Goal: Task Accomplishment & Management: Manage account settings

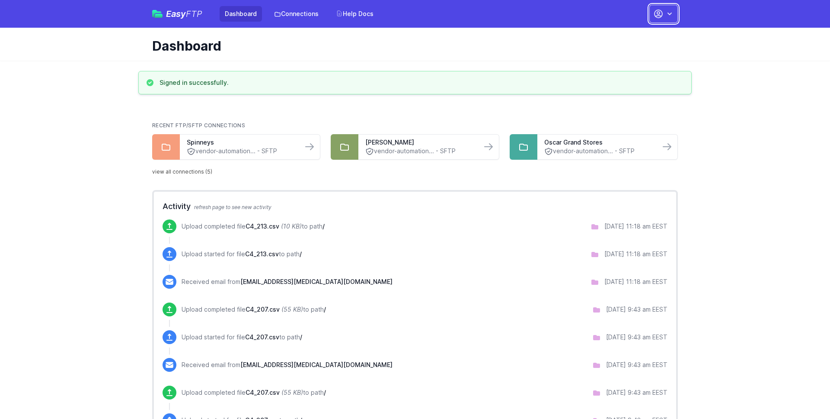
click at [656, 13] on icon "button" at bounding box center [658, 14] width 10 height 10
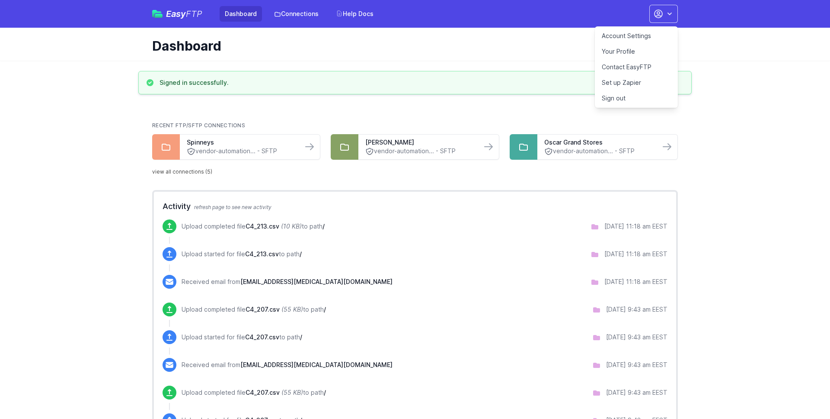
click at [635, 46] on link "Your Profile" at bounding box center [636, 52] width 83 height 16
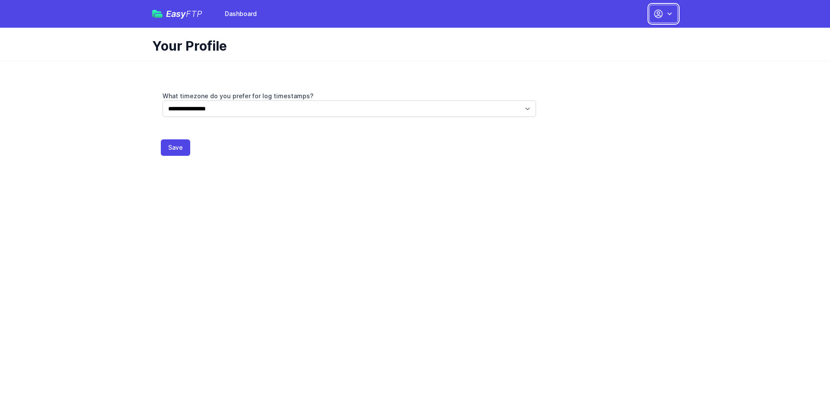
click at [663, 13] on icon "button" at bounding box center [658, 14] width 10 height 10
click at [629, 34] on link "Dashboard" at bounding box center [636, 36] width 83 height 16
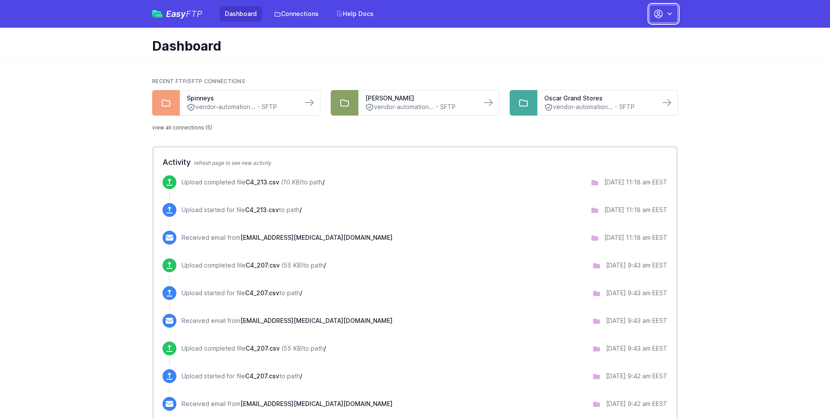
click at [663, 14] on icon "button" at bounding box center [658, 14] width 10 height 10
click at [640, 32] on link "Account Settings" at bounding box center [636, 36] width 83 height 16
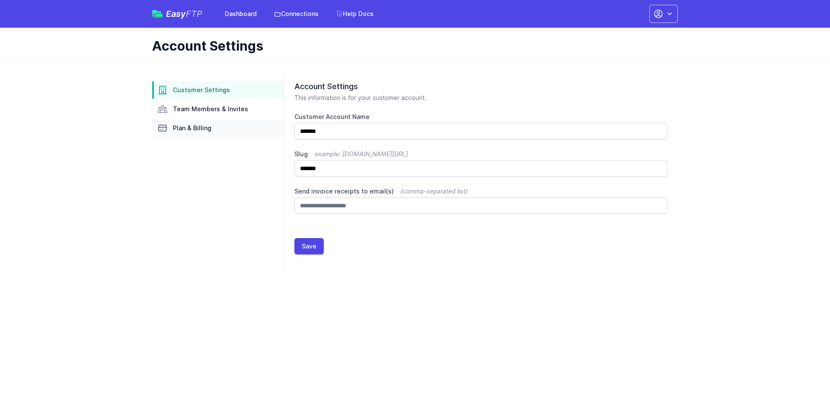
click at [192, 125] on span "Plan & Billing" at bounding box center [192, 128] width 38 height 9
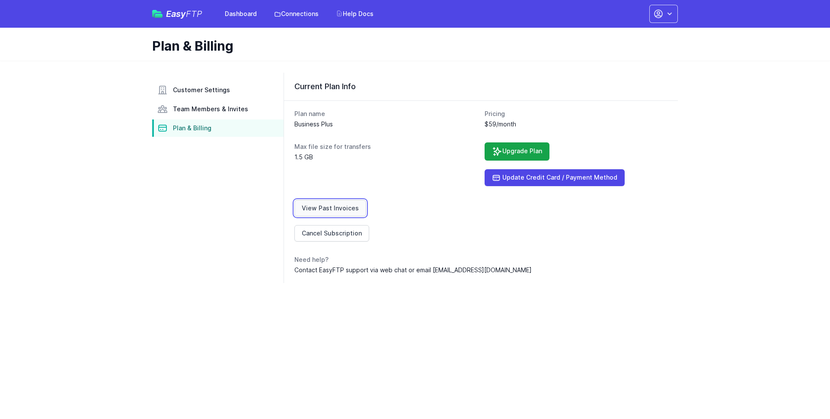
click at [317, 211] on link "View Past Invoices" at bounding box center [331, 208] width 72 height 16
